Goal: Task Accomplishment & Management: Use online tool/utility

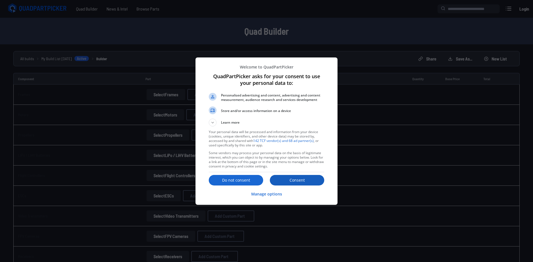
click at [289, 180] on p "Consent" at bounding box center [297, 181] width 54 height 6
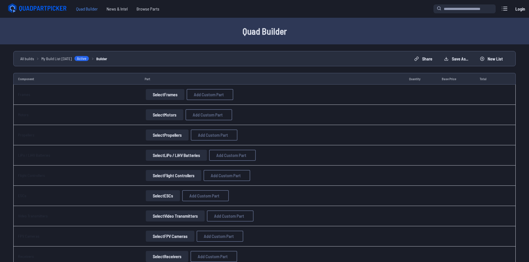
click at [79, 10] on span "Quad Builder" at bounding box center [87, 8] width 31 height 11
click at [516, 11] on link "Login" at bounding box center [519, 8] width 13 height 11
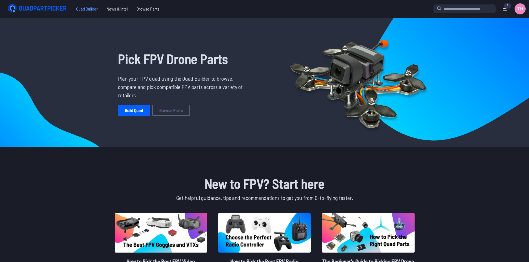
click at [82, 6] on span "Quad Builder" at bounding box center [87, 8] width 31 height 11
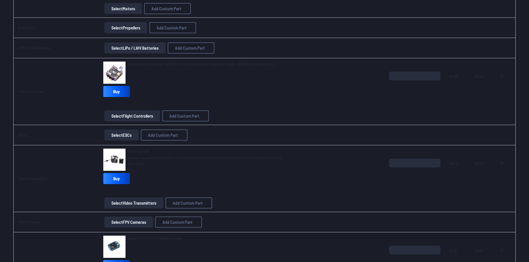
scroll to position [204, 0]
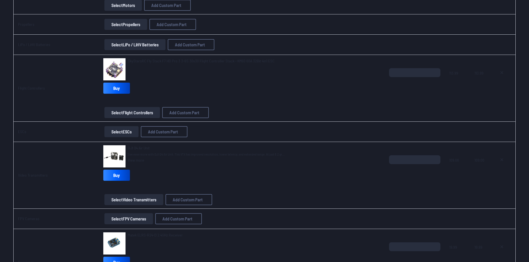
click at [162, 60] on span "SkyStarsRC Fly Stack F7 HD Pro 3 3-6S 30x30 Flight Controller Stack - KM60 60A …" at bounding box center [201, 61] width 147 height 5
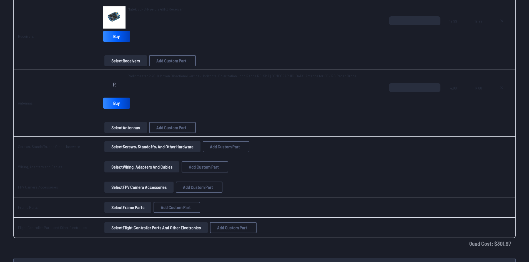
scroll to position [431, 0]
